Goal: Information Seeking & Learning: Compare options

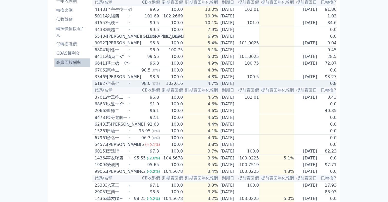
scroll to position [41, 0]
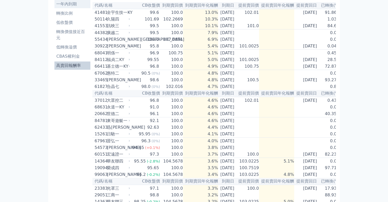
click at [80, 4] on li "一年內到期" at bounding box center [72, 4] width 36 height 6
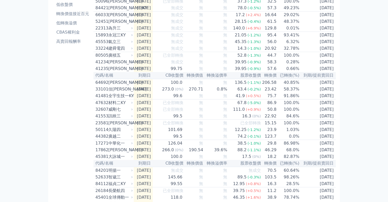
scroll to position [62, 0]
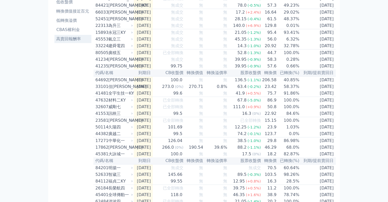
click at [63, 37] on li "高賣回報酬率" at bounding box center [72, 39] width 37 height 6
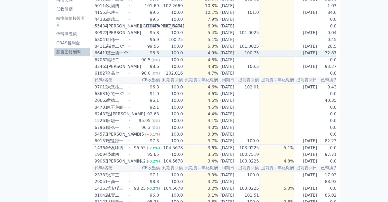
scroll to position [43, 0]
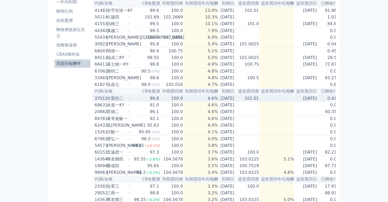
click at [225, 102] on td "[DATE]" at bounding box center [227, 98] width 18 height 7
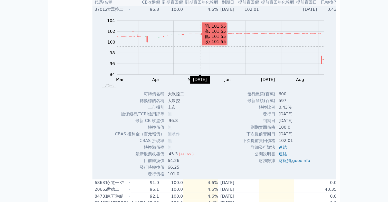
scroll to position [125, 0]
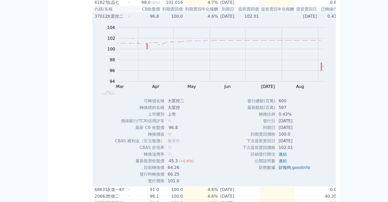
click at [124, 20] on div "大眾控二" at bounding box center [118, 16] width 22 height 6
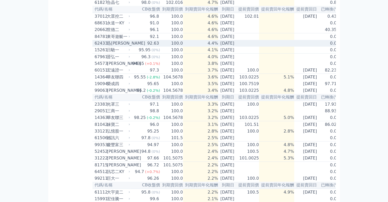
scroll to position [105, 0]
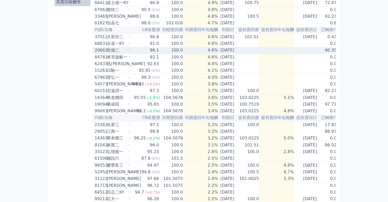
click at [126, 53] on div "世德二" at bounding box center [118, 50] width 22 height 6
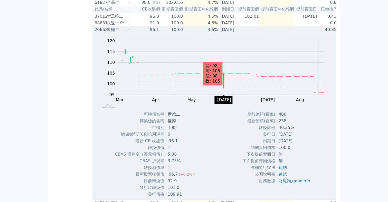
scroll to position [43, 0]
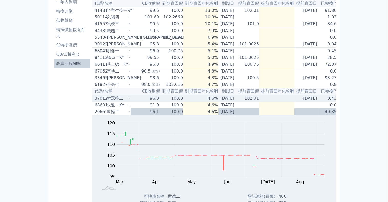
click at [196, 102] on td "4.6%" at bounding box center [200, 98] width 35 height 7
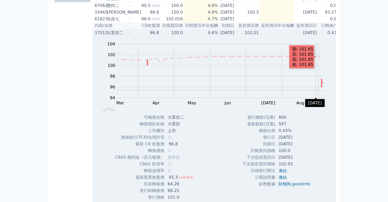
scroll to position [125, 0]
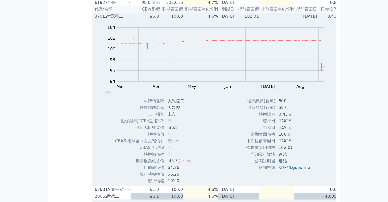
click at [183, 20] on td "4.6%" at bounding box center [200, 16] width 35 height 7
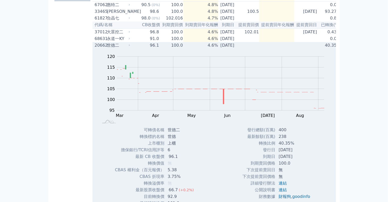
scroll to position [105, 0]
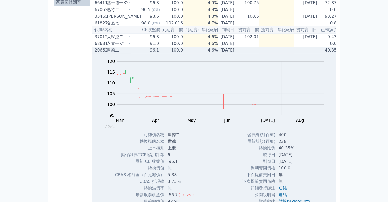
click at [138, 54] on td "96.1" at bounding box center [145, 50] width 29 height 7
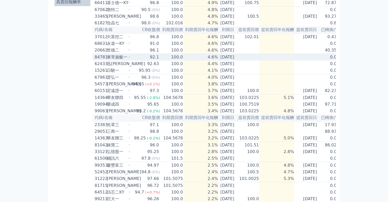
click at [136, 61] on td "92.1" at bounding box center [145, 57] width 29 height 7
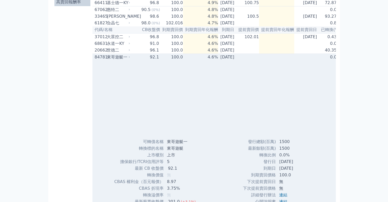
click at [136, 61] on td "92.1" at bounding box center [145, 57] width 29 height 7
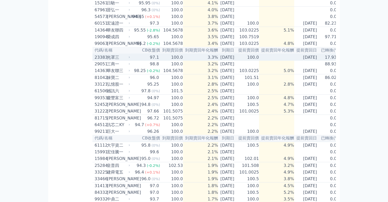
scroll to position [166, 0]
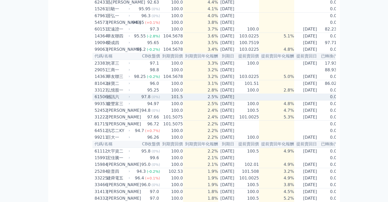
click at [183, 101] on td "2.5%" at bounding box center [200, 97] width 35 height 7
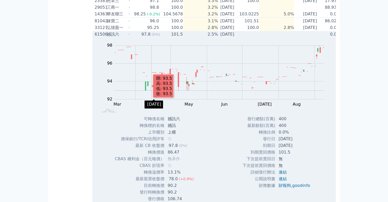
scroll to position [228, 0]
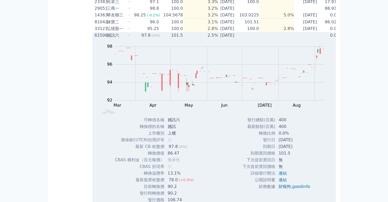
click at [119, 39] on div "撼訊六" at bounding box center [118, 35] width 22 height 6
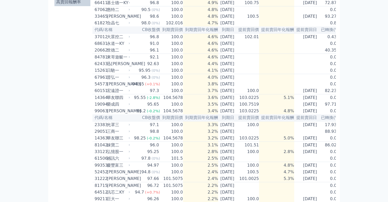
scroll to position [23, 0]
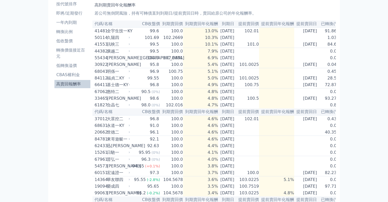
click at [73, 82] on li "高賣回報酬率" at bounding box center [72, 84] width 36 height 6
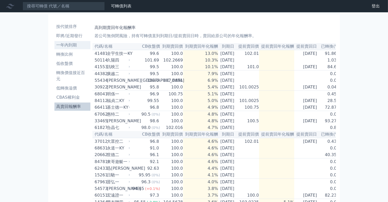
click at [71, 43] on li "一年內到期" at bounding box center [72, 45] width 36 height 6
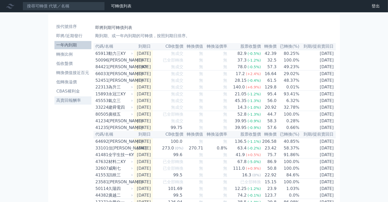
click at [75, 100] on li "高賣回報酬率" at bounding box center [72, 101] width 37 height 6
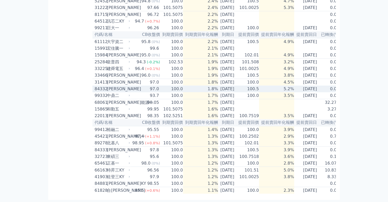
scroll to position [288, 0]
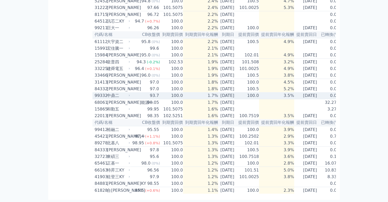
click at [187, 99] on td "1.7%" at bounding box center [200, 95] width 35 height 7
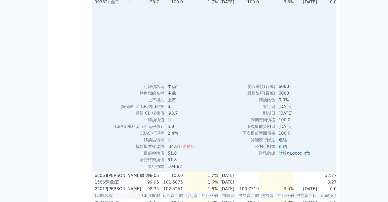
scroll to position [349, 0]
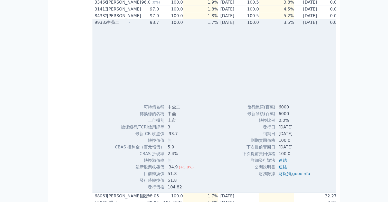
click at [197, 26] on td "1.7%" at bounding box center [200, 22] width 35 height 7
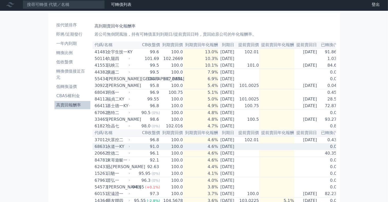
scroll to position [0, 0]
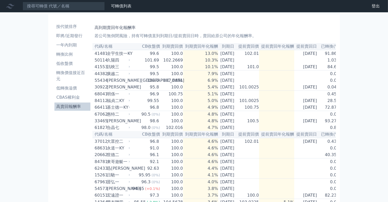
click at [71, 62] on li "低收盤價" at bounding box center [72, 64] width 36 height 6
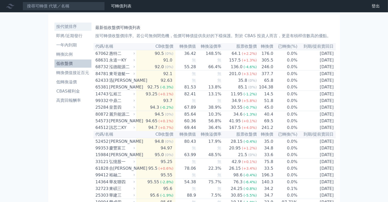
click at [77, 28] on li "按代號排序" at bounding box center [72, 27] width 37 height 6
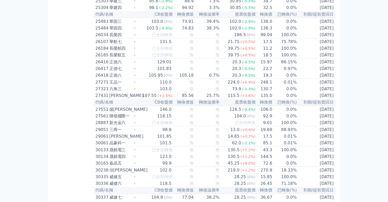
scroll to position [555, 0]
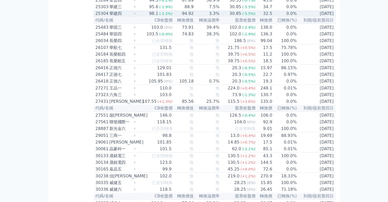
click at [162, 17] on div "(-2.2%)" at bounding box center [165, 14] width 13 height 6
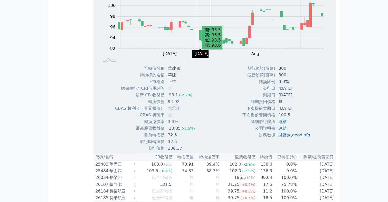
scroll to position [596, 0]
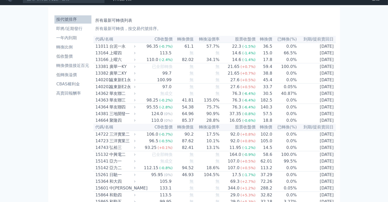
scroll to position [0, 0]
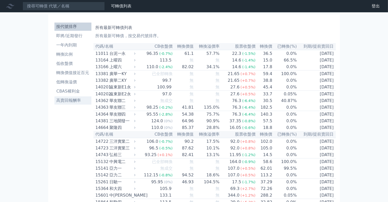
click at [70, 100] on li "高賣回報酬率" at bounding box center [72, 101] width 37 height 6
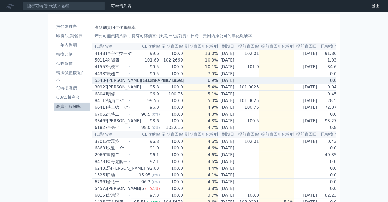
click at [302, 82] on td at bounding box center [306, 80] width 25 height 7
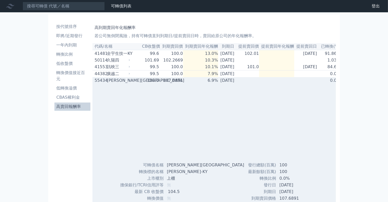
click at [218, 82] on td "[DATE]" at bounding box center [227, 80] width 18 height 7
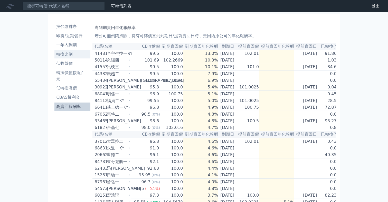
click at [70, 55] on li "轉換比例" at bounding box center [72, 54] width 36 height 6
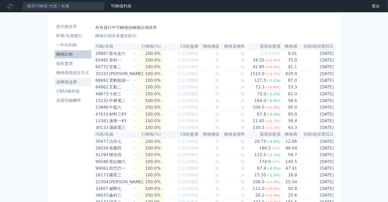
click at [75, 82] on li "低轉換溢價" at bounding box center [72, 82] width 37 height 6
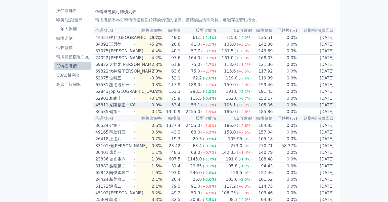
scroll to position [62, 0]
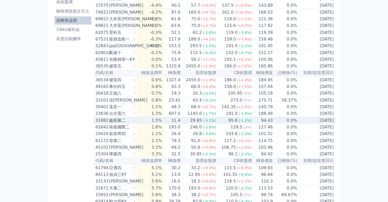
click at [239, 123] on span "(-1.2%)" at bounding box center [245, 121] width 13 height 4
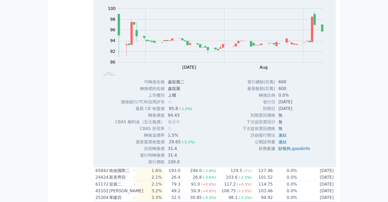
scroll to position [185, 0]
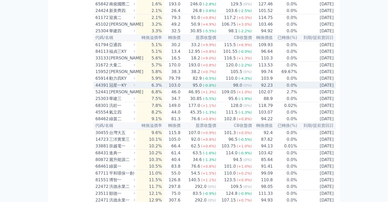
click at [246, 88] on span "(0%)" at bounding box center [247, 85] width 8 height 4
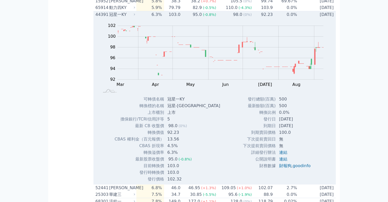
scroll to position [246, 0]
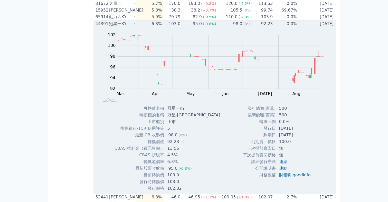
click at [217, 27] on td "98.0 (0%)" at bounding box center [234, 24] width 36 height 7
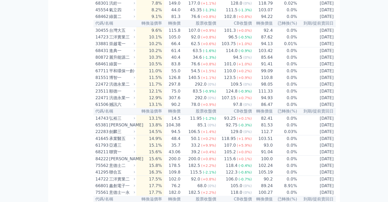
scroll to position [288, 0]
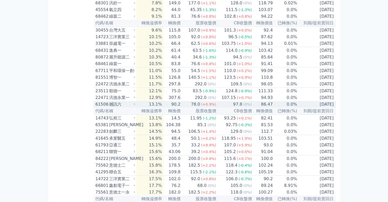
click at [234, 108] on div "97.8" at bounding box center [237, 104] width 11 height 6
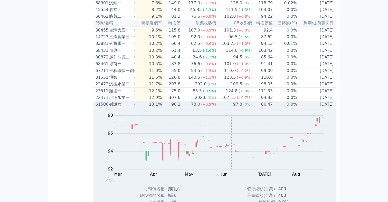
scroll to position [329, 0]
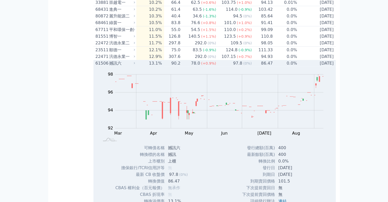
click at [219, 67] on td "97.8 (0%)" at bounding box center [234, 63] width 36 height 7
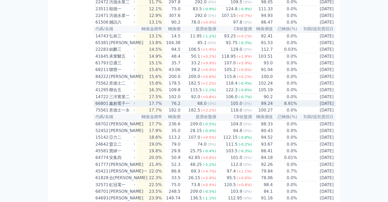
scroll to position [390, 0]
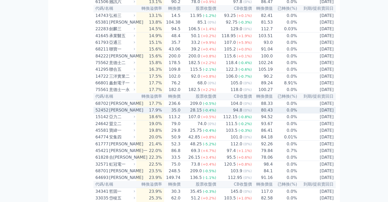
click at [226, 114] on td "94.8 (0%)" at bounding box center [234, 110] width 36 height 7
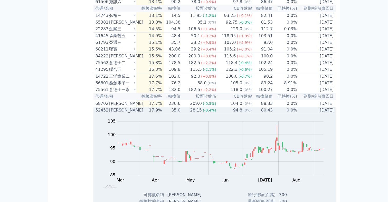
click at [217, 114] on td "94.8 (0%)" at bounding box center [234, 110] width 36 height 7
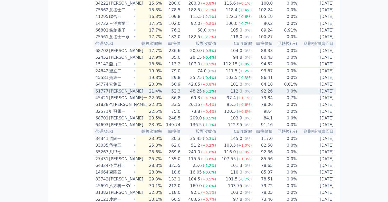
scroll to position [472, 0]
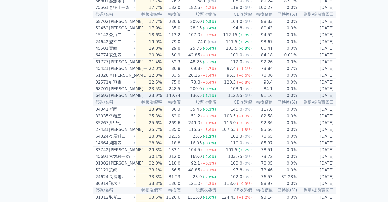
click at [229, 99] on div "112.95" at bounding box center [235, 96] width 16 height 6
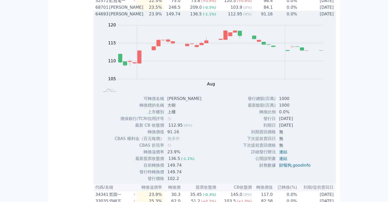
scroll to position [555, 0]
click at [181, 17] on td "149.74" at bounding box center [172, 13] width 17 height 7
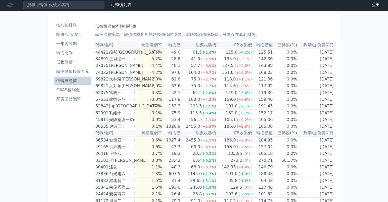
scroll to position [0, 0]
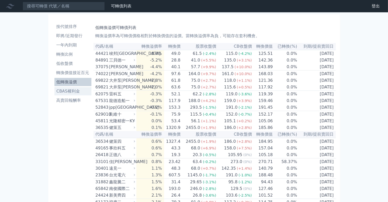
click at [83, 93] on li "CBAS權利金" at bounding box center [72, 91] width 37 height 6
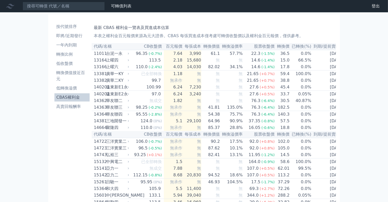
click at [75, 107] on li "高賣回報酬率" at bounding box center [71, 107] width 35 height 6
